Goal: Transaction & Acquisition: Obtain resource

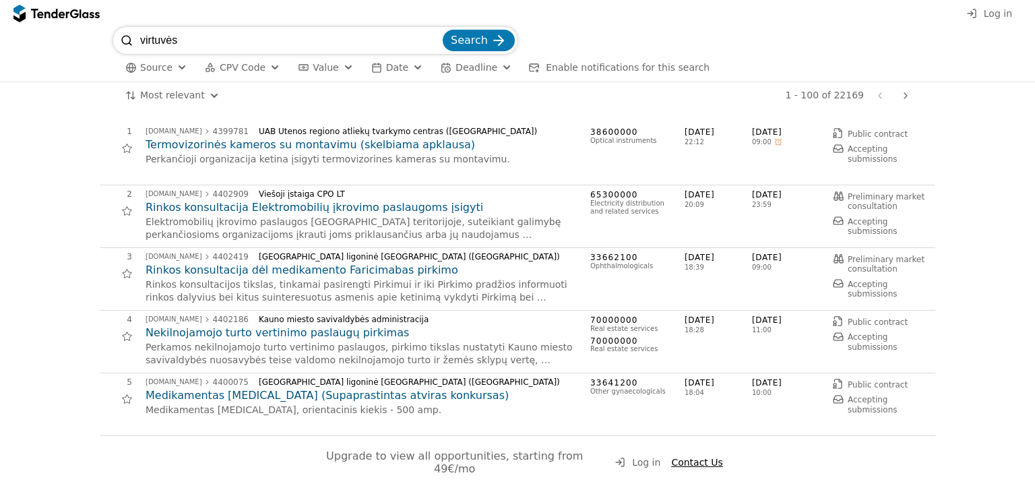
click at [327, 28] on input "virtuvės" at bounding box center [290, 40] width 300 height 27
type input "virtuvės įranga"
click at [443, 30] on button "Search" at bounding box center [479, 41] width 72 height 22
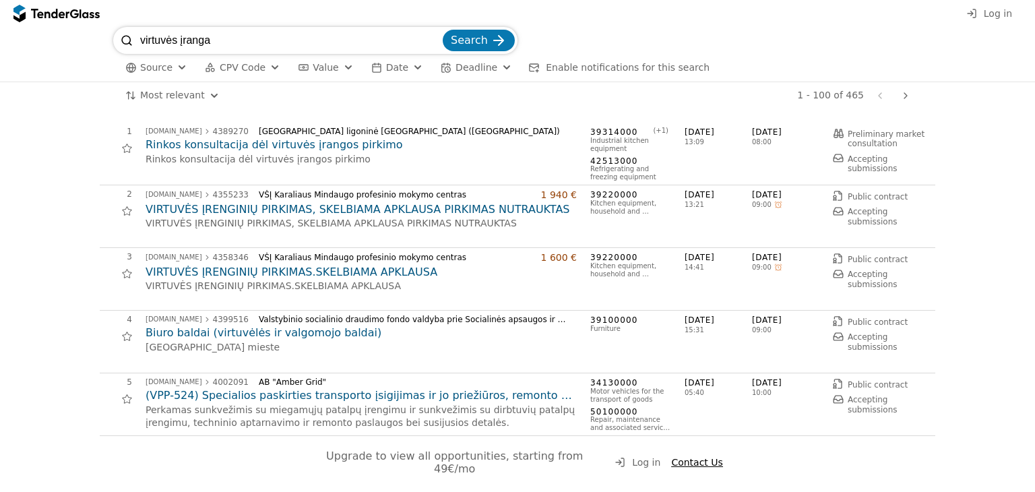
click at [330, 281] on p "VIRTUVĖS ĮRENGINIŲ PIRKIMAS.SKELBIAMA APKLAUSA" at bounding box center [360, 286] width 431 height 13
click at [336, 278] on h2 "VIRTUVĖS ĮRENGINIŲ PIRKIMAS.SKELBIAMA APKLAUSA" at bounding box center [360, 272] width 431 height 15
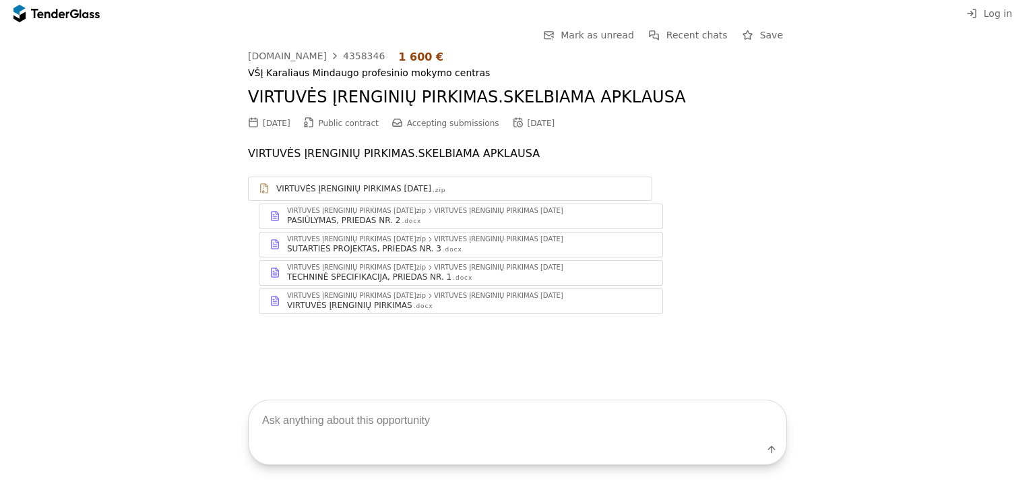
click at [336, 278] on div "TECHNINĖ SPECIFIKACIJA, PRIEDAS NR. 1" at bounding box center [369, 276] width 164 height 11
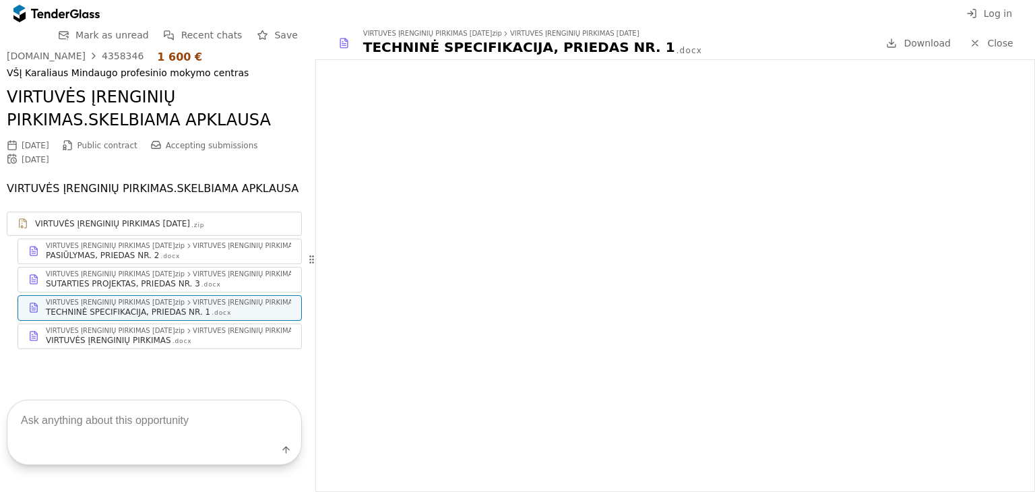
click at [913, 48] on span "Download" at bounding box center [926, 43] width 47 height 11
click at [66, 18] on div at bounding box center [56, 14] width 86 height 22
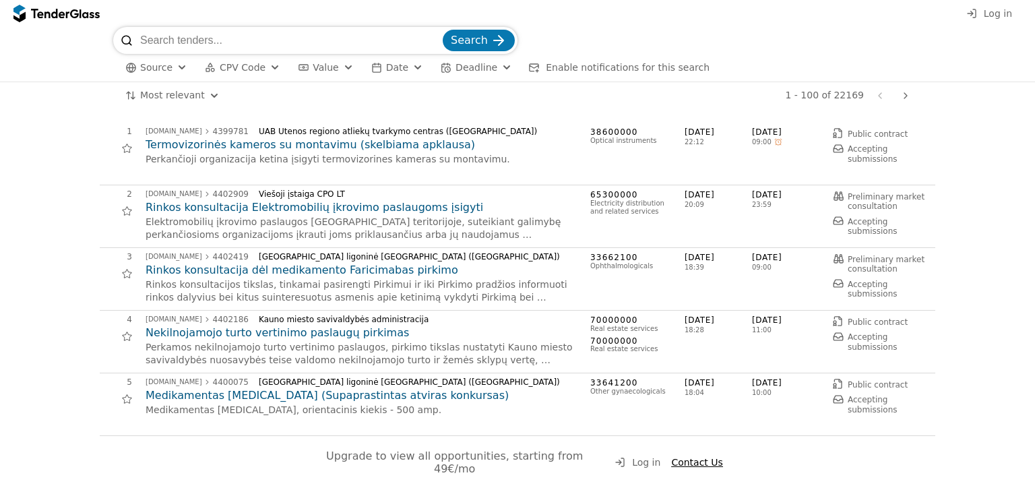
click at [288, 42] on input "search" at bounding box center [290, 40] width 300 height 27
type input "virtuvės"
